Goal: Task Accomplishment & Management: Complete application form

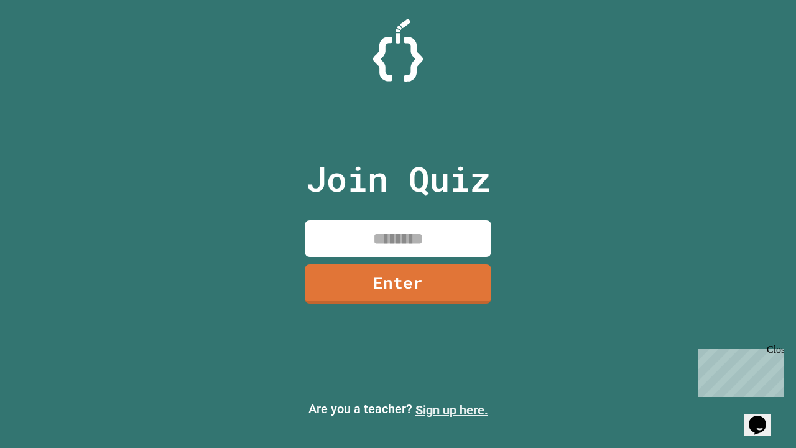
click at [451, 410] on link "Sign up here." at bounding box center [451, 409] width 73 height 15
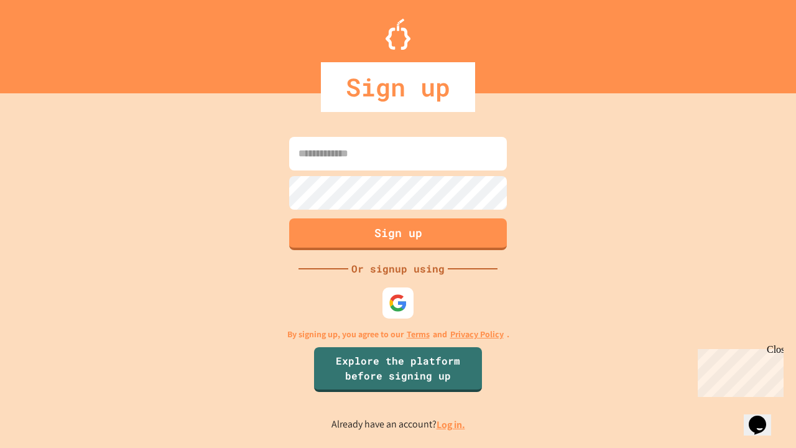
click at [451, 424] on link "Log in." at bounding box center [450, 424] width 29 height 13
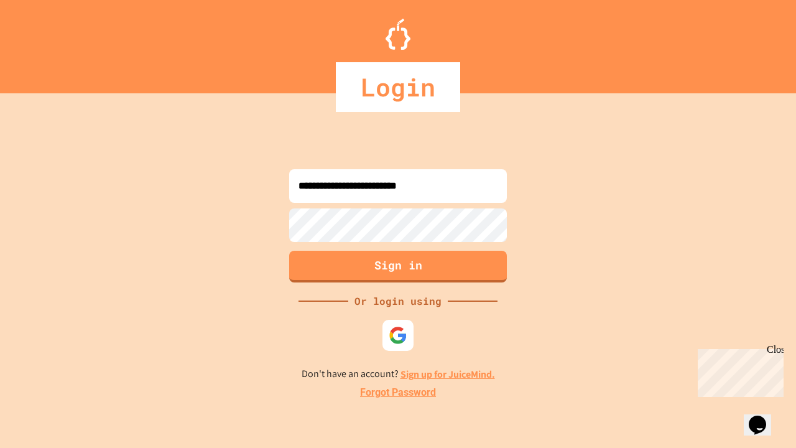
type input "**********"
